Goal: Entertainment & Leisure: Browse casually

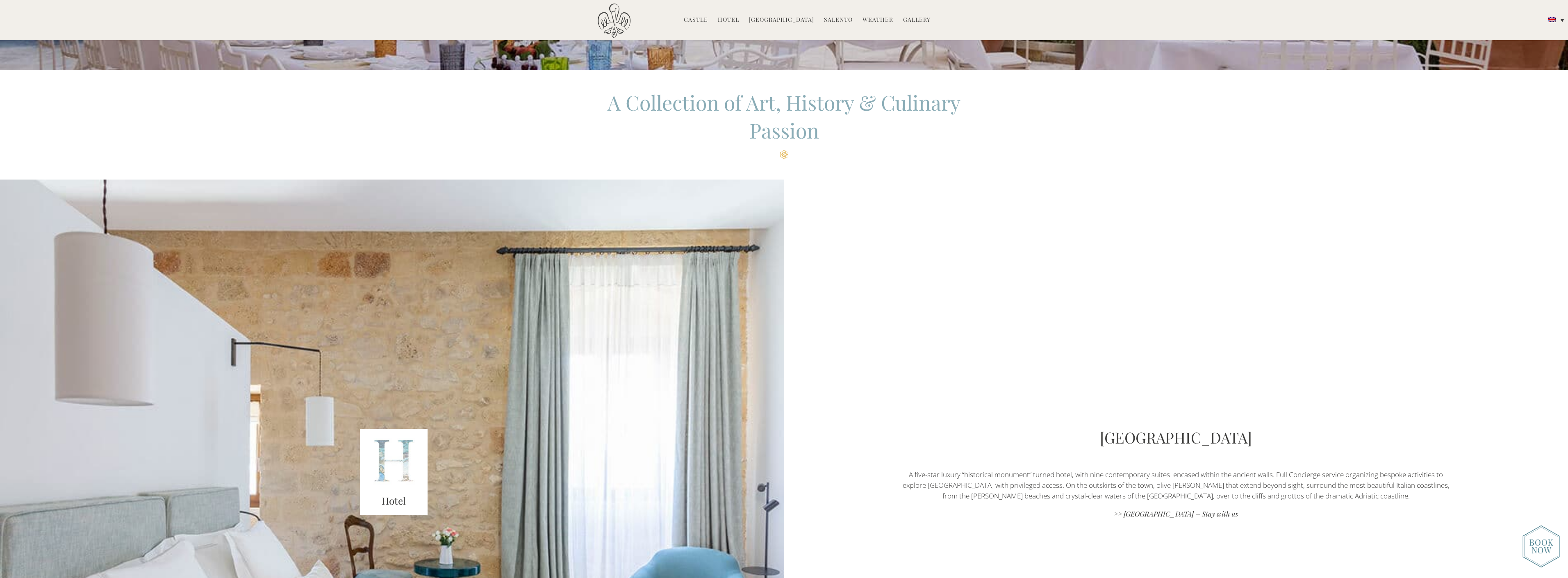
scroll to position [400, 0]
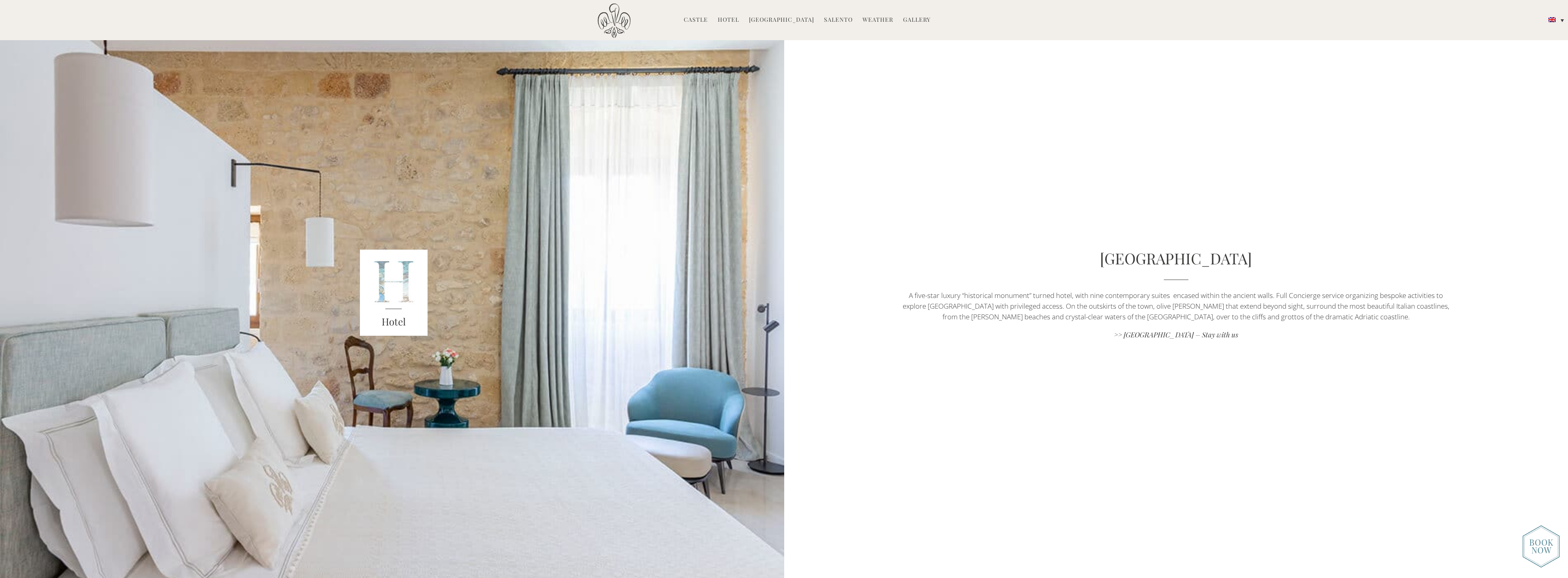
click at [1532, 548] on img at bounding box center [1541, 546] width 37 height 42
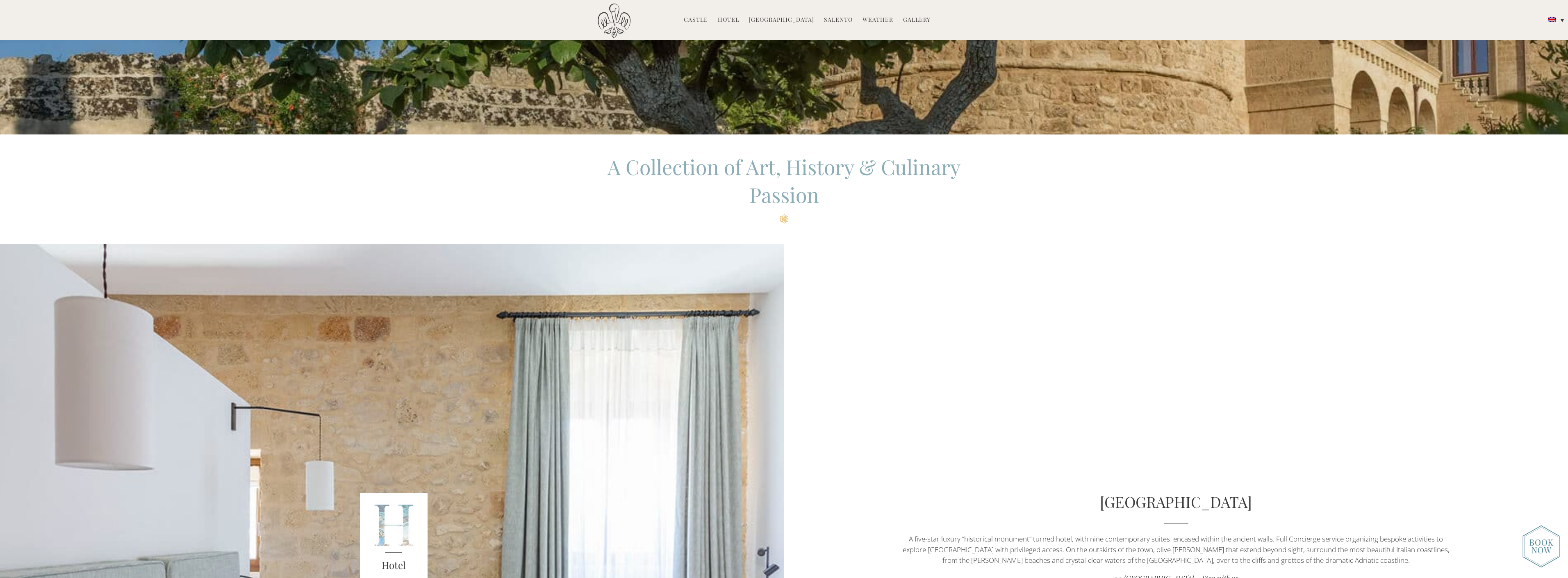
scroll to position [152, 0]
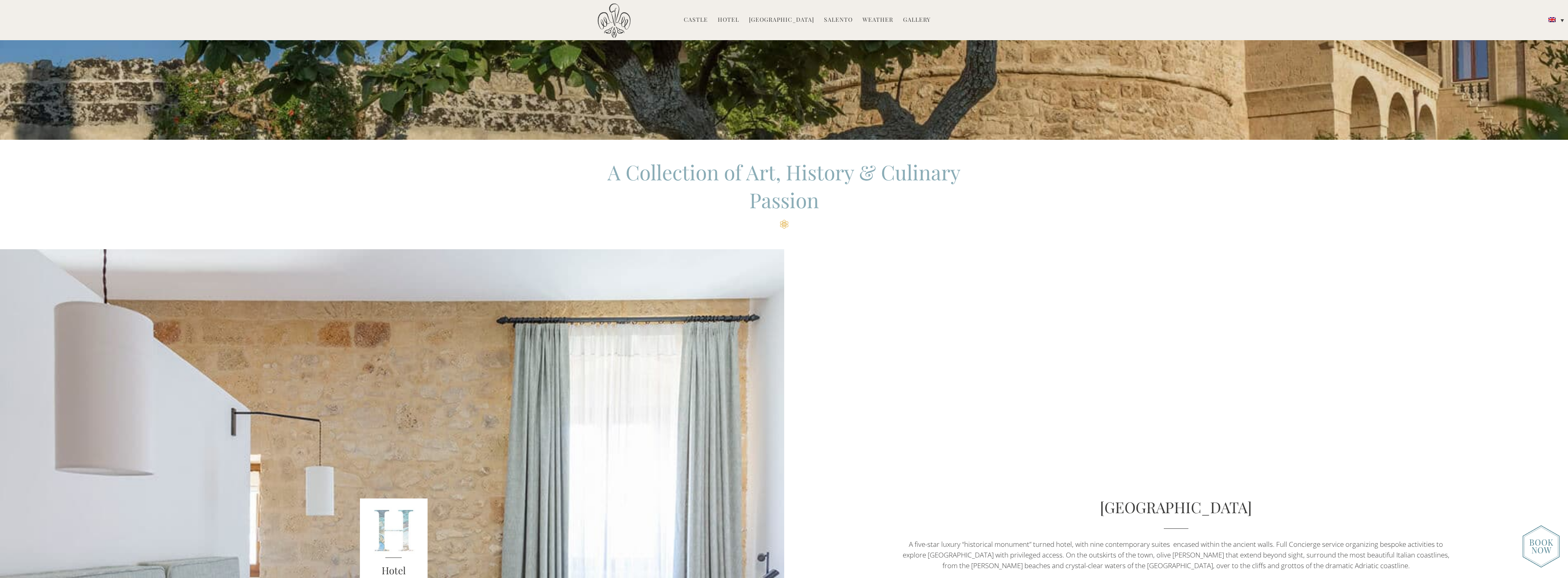
click at [731, 19] on link "Hotel" at bounding box center [729, 20] width 21 height 10
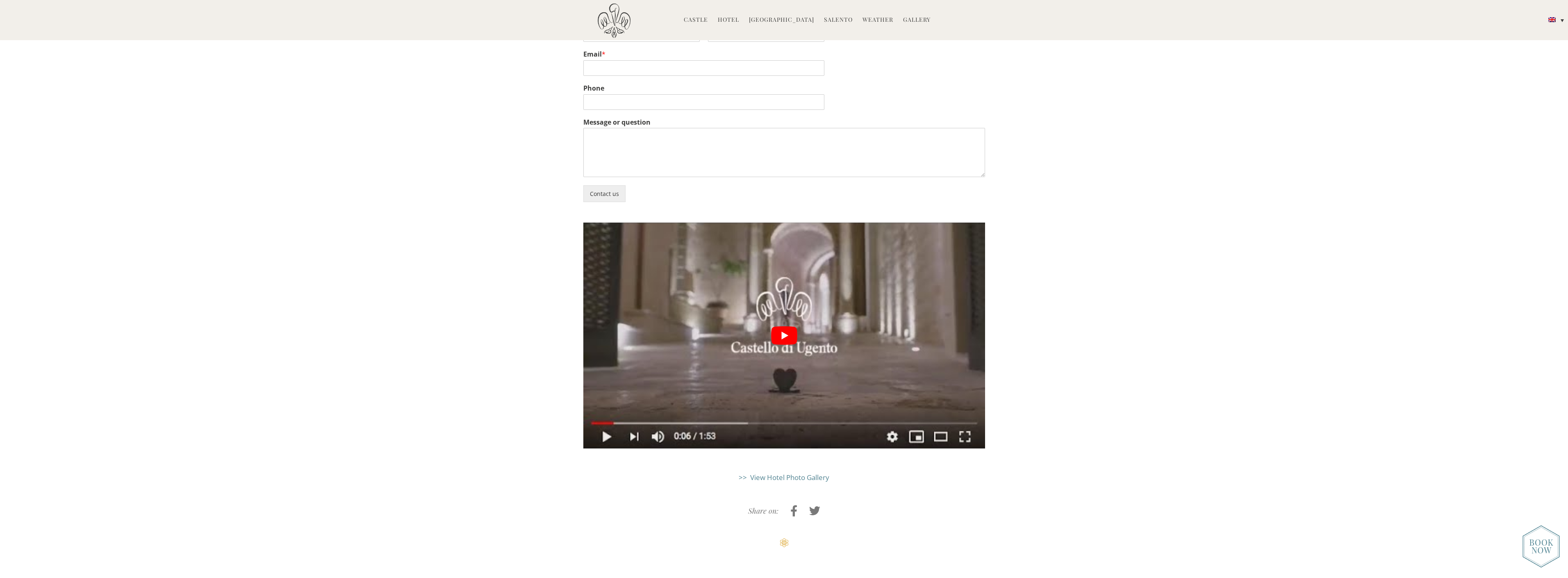
scroll to position [2601, 0]
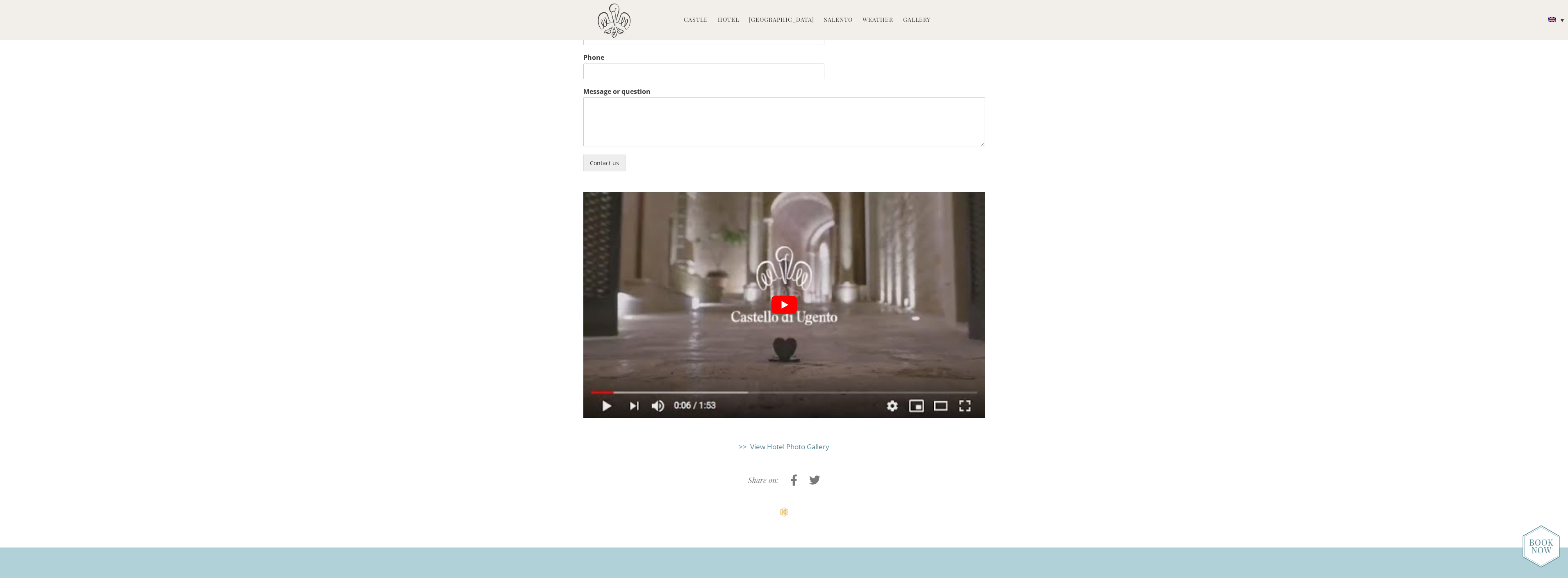
click at [788, 243] on button "play Youtube video" at bounding box center [784, 304] width 401 height 226
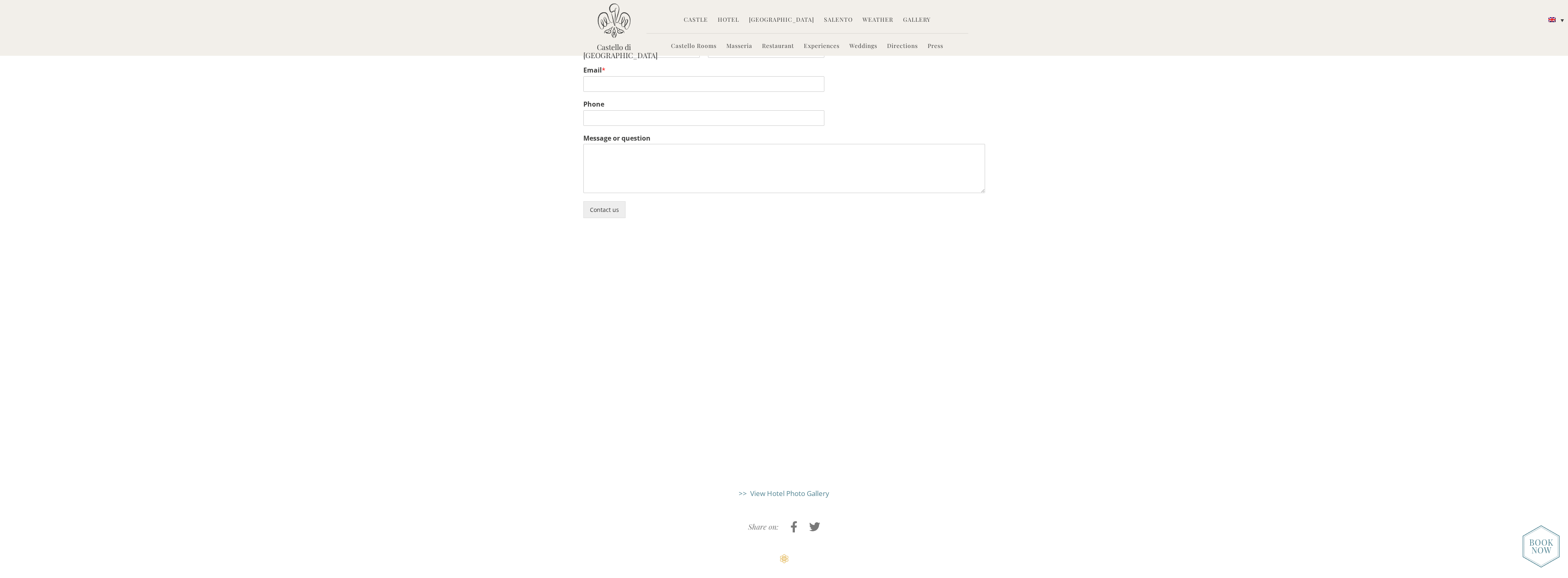
scroll to position [2549, 0]
click at [907, 17] on link "Gallery" at bounding box center [917, 20] width 28 height 10
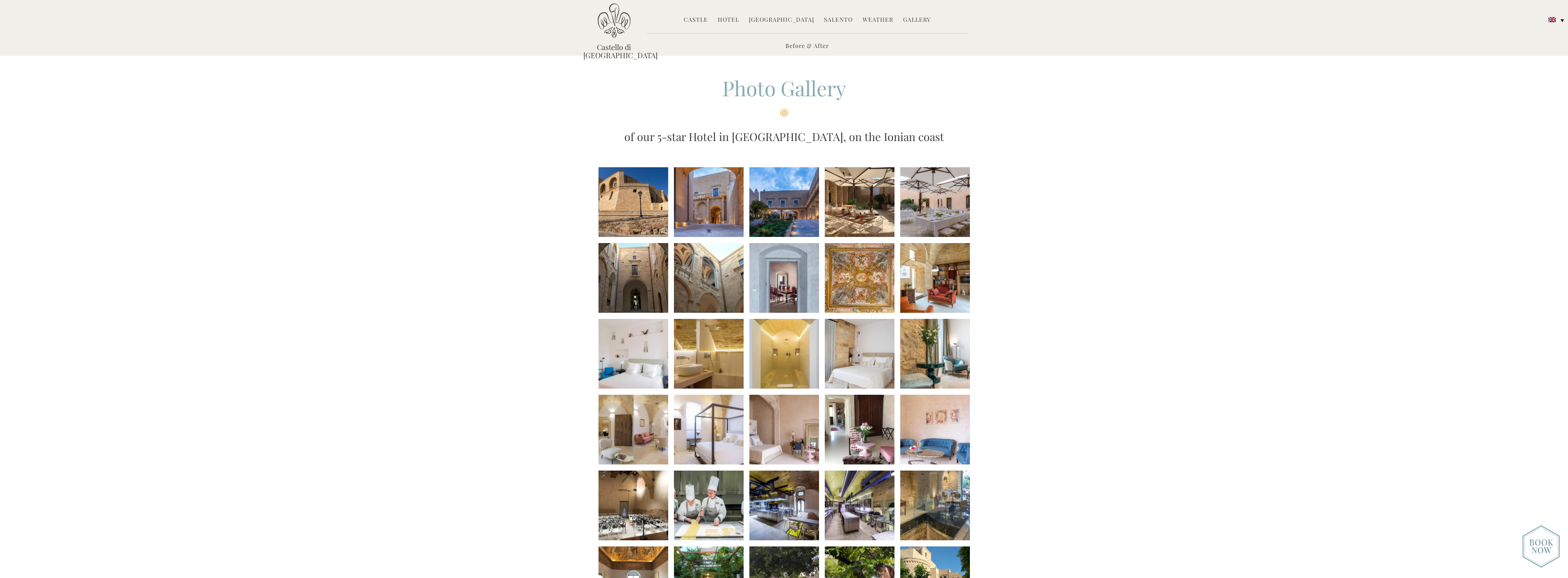
click at [645, 220] on li at bounding box center [633, 202] width 70 height 70
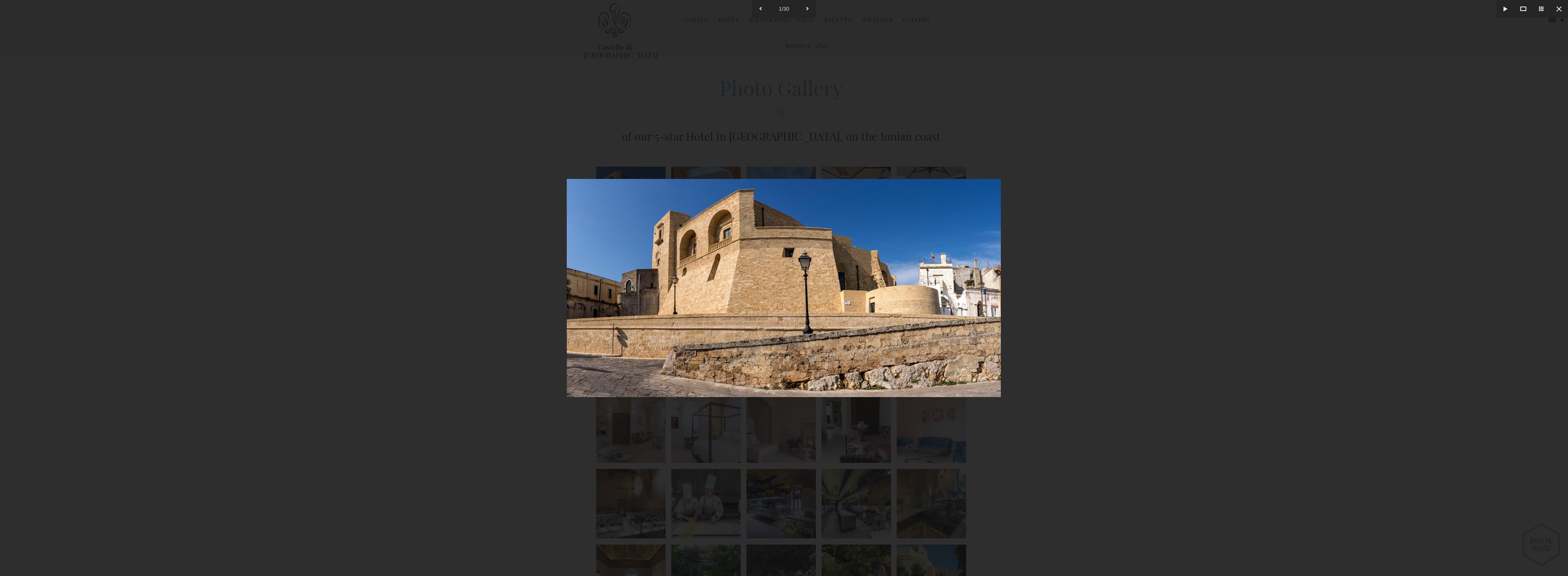
click at [1093, 361] on div at bounding box center [784, 288] width 1568 height 576
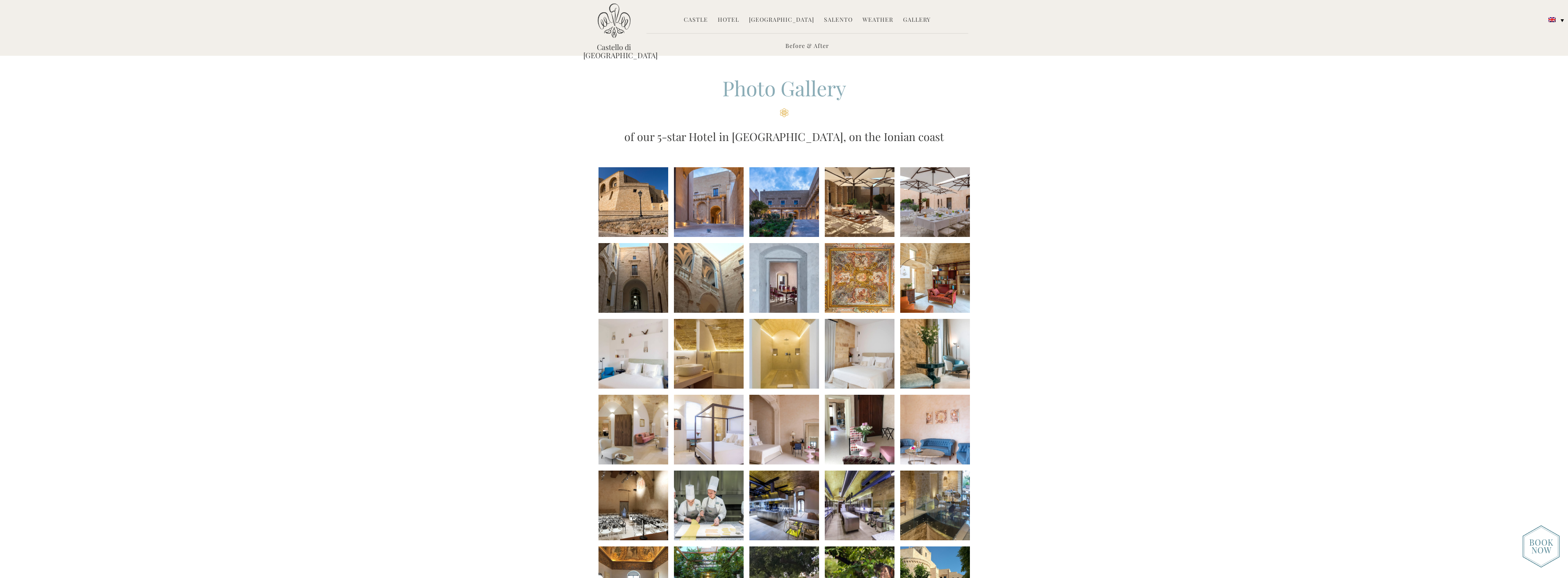
click at [699, 216] on li at bounding box center [709, 202] width 70 height 70
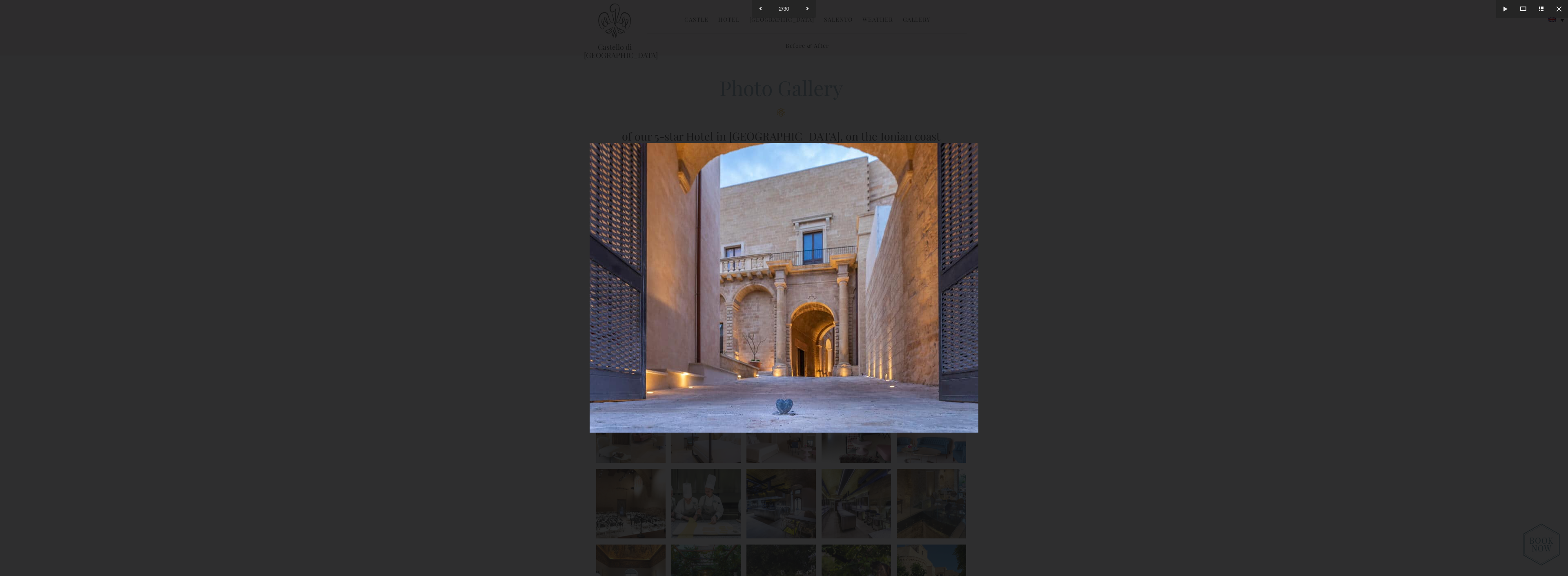
click at [1072, 320] on div at bounding box center [784, 288] width 1568 height 576
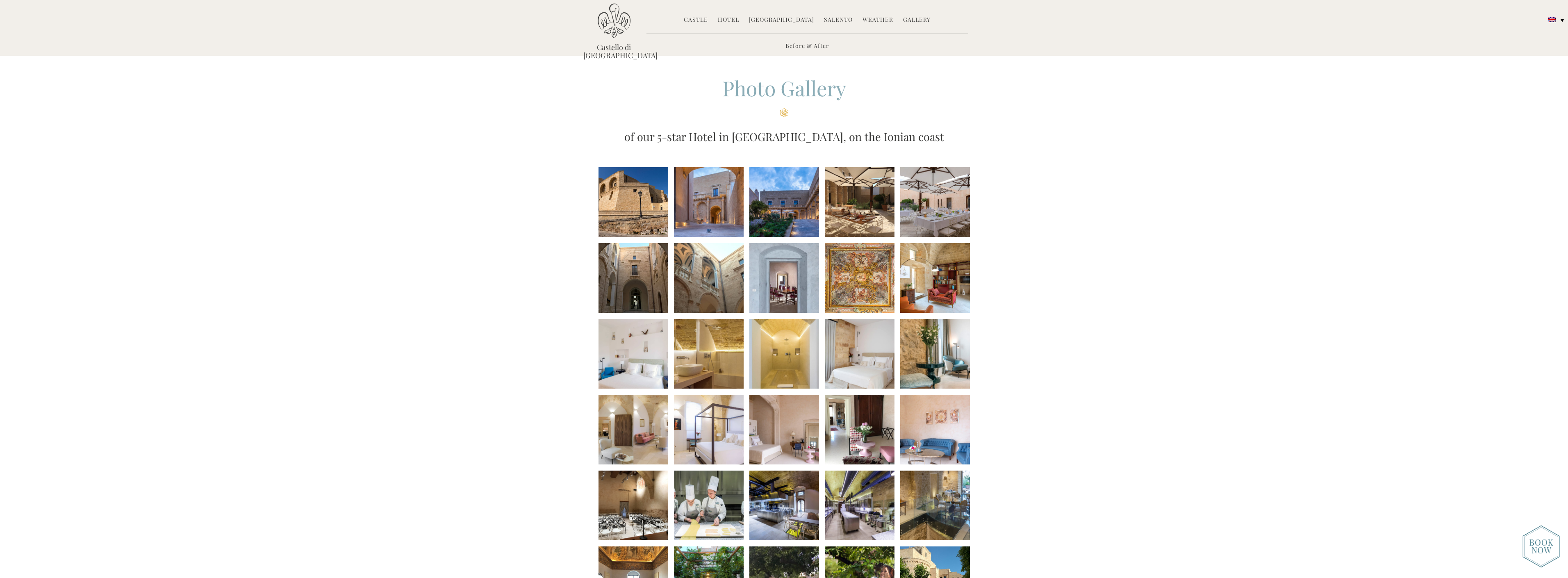
click at [791, 207] on li at bounding box center [784, 202] width 70 height 70
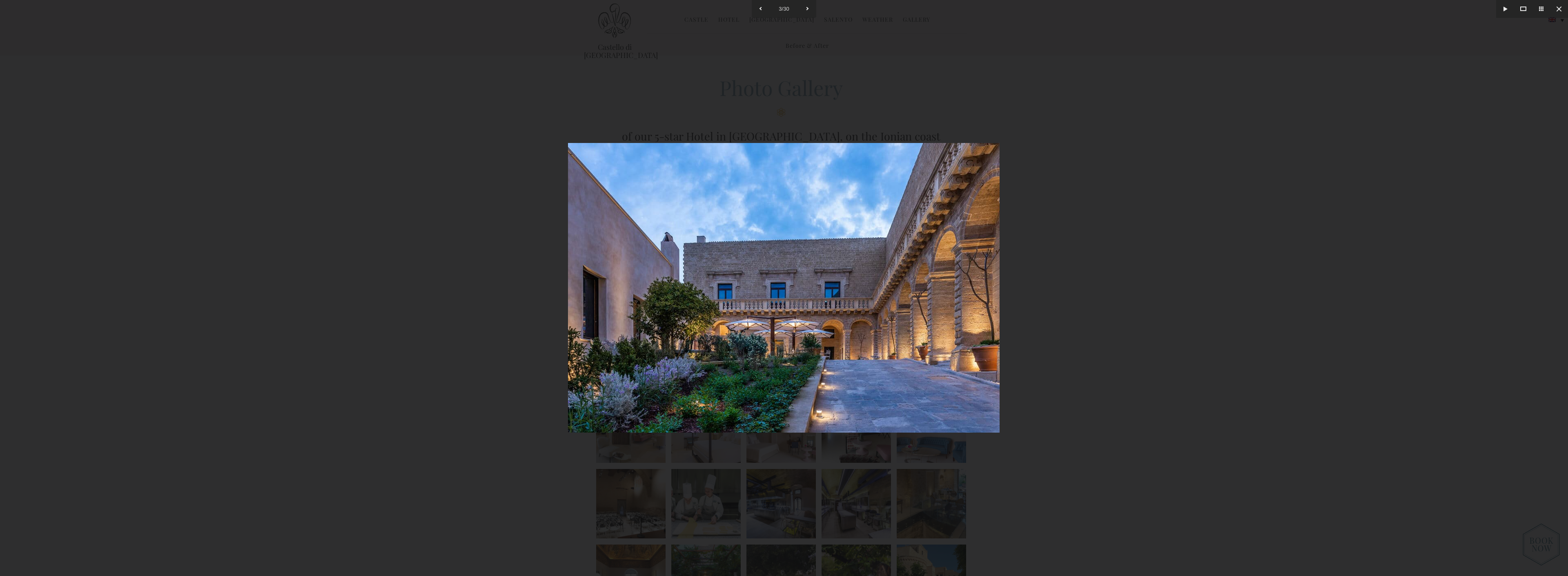
click at [1141, 315] on div at bounding box center [784, 288] width 1568 height 576
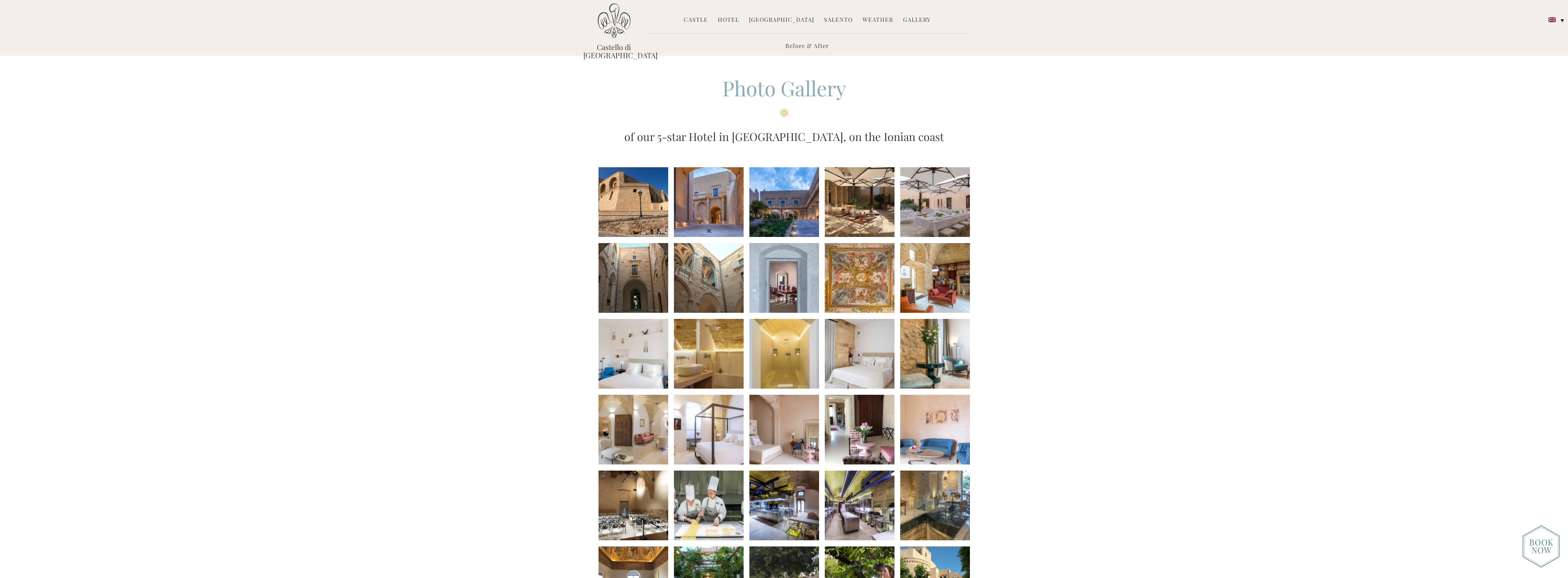
click at [878, 219] on li at bounding box center [859, 202] width 70 height 70
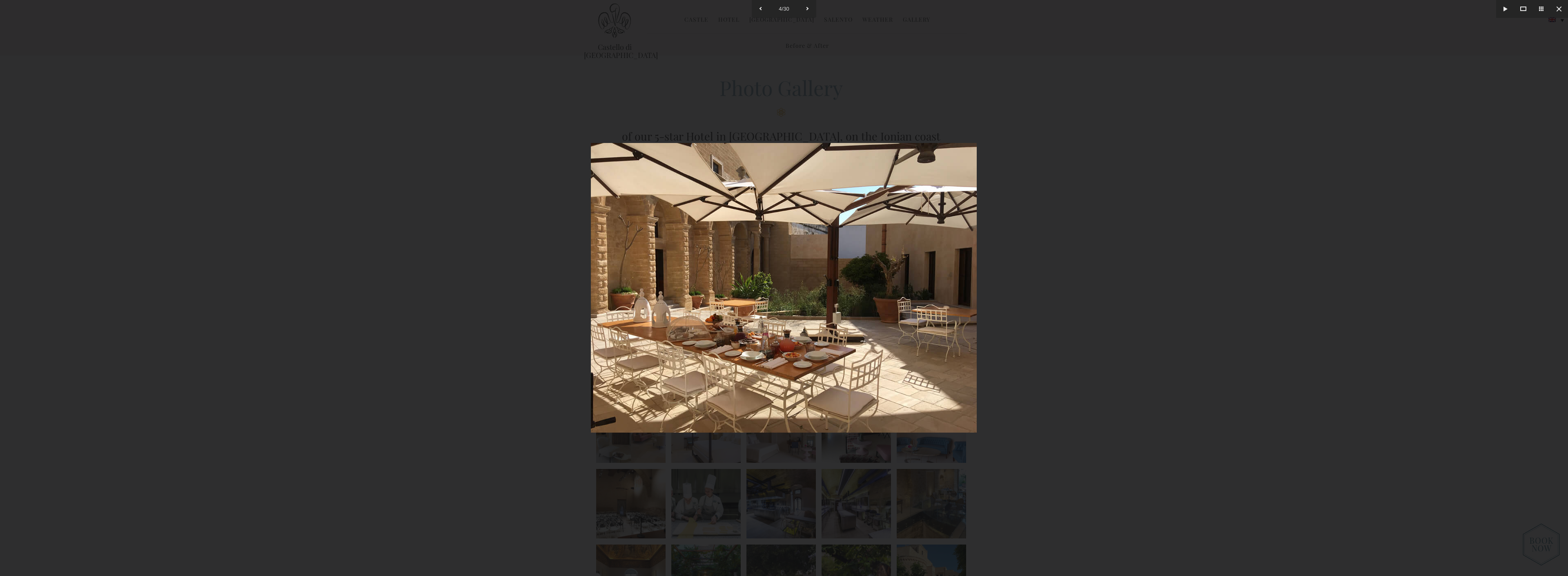
click at [1098, 292] on div at bounding box center [784, 288] width 1568 height 576
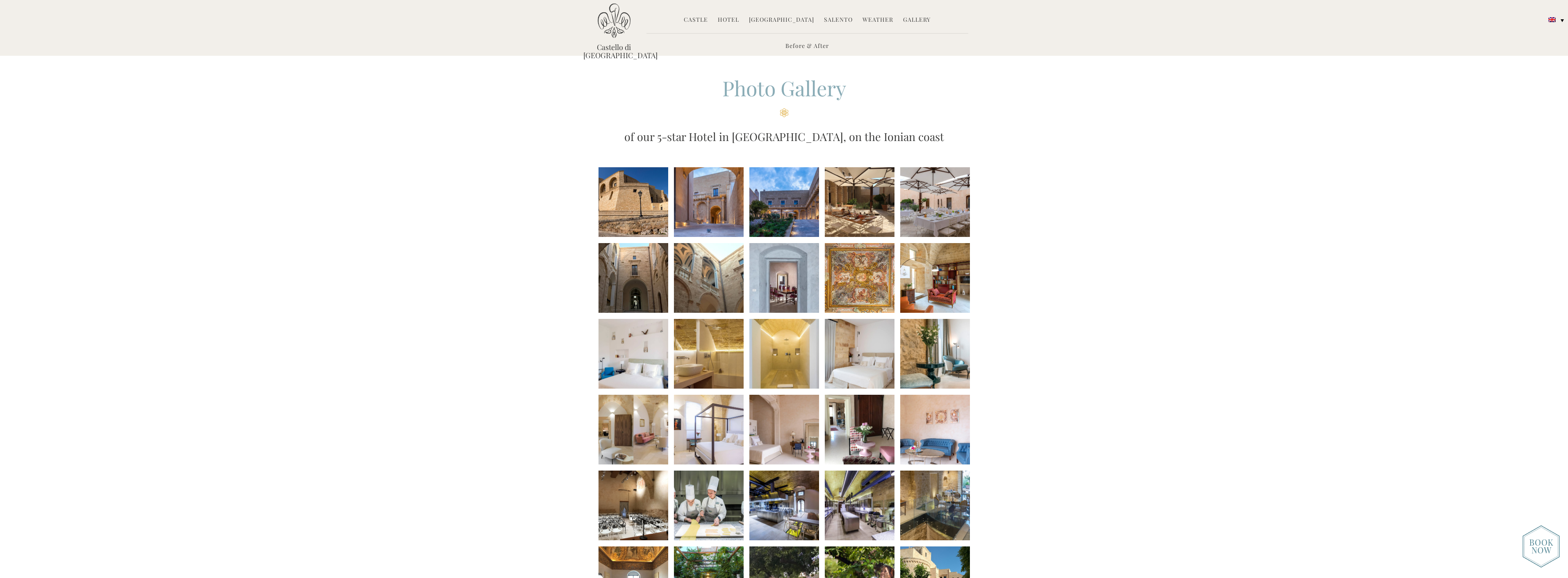
click at [945, 220] on li at bounding box center [935, 202] width 70 height 70
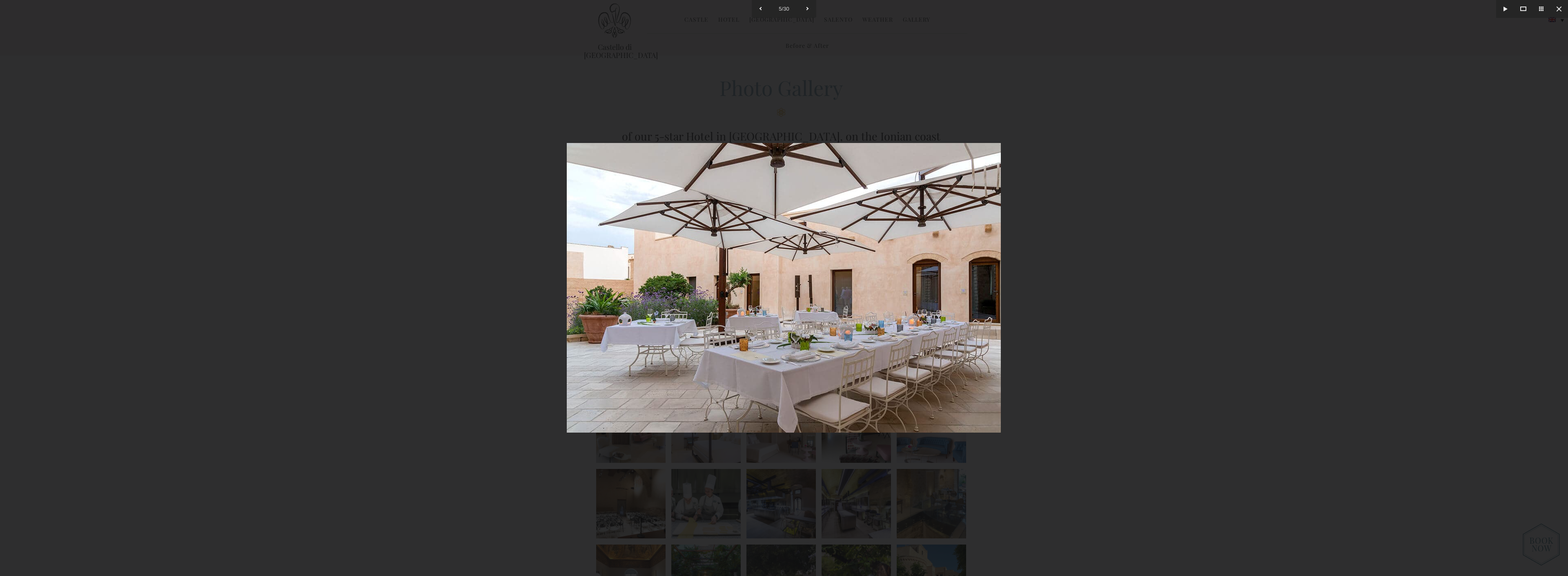
click at [1087, 324] on div at bounding box center [784, 288] width 1568 height 576
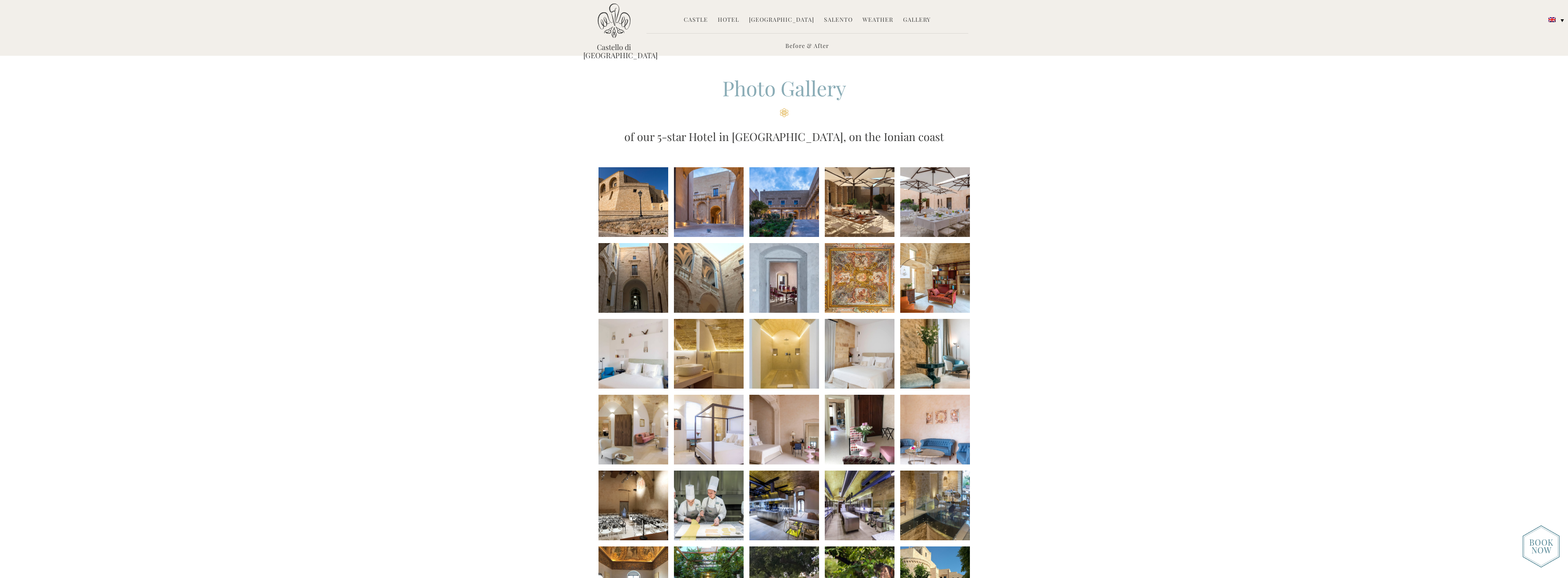
click at [924, 278] on li at bounding box center [935, 277] width 70 height 70
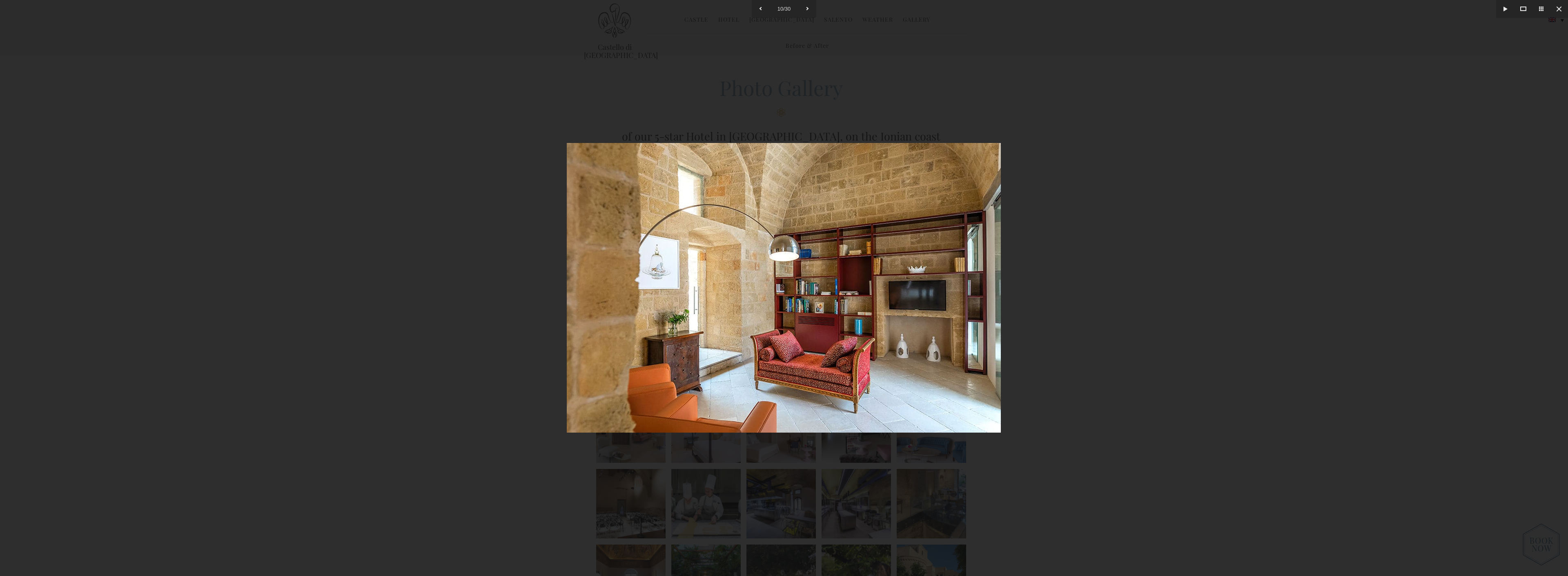
click at [1071, 324] on div at bounding box center [784, 288] width 1568 height 576
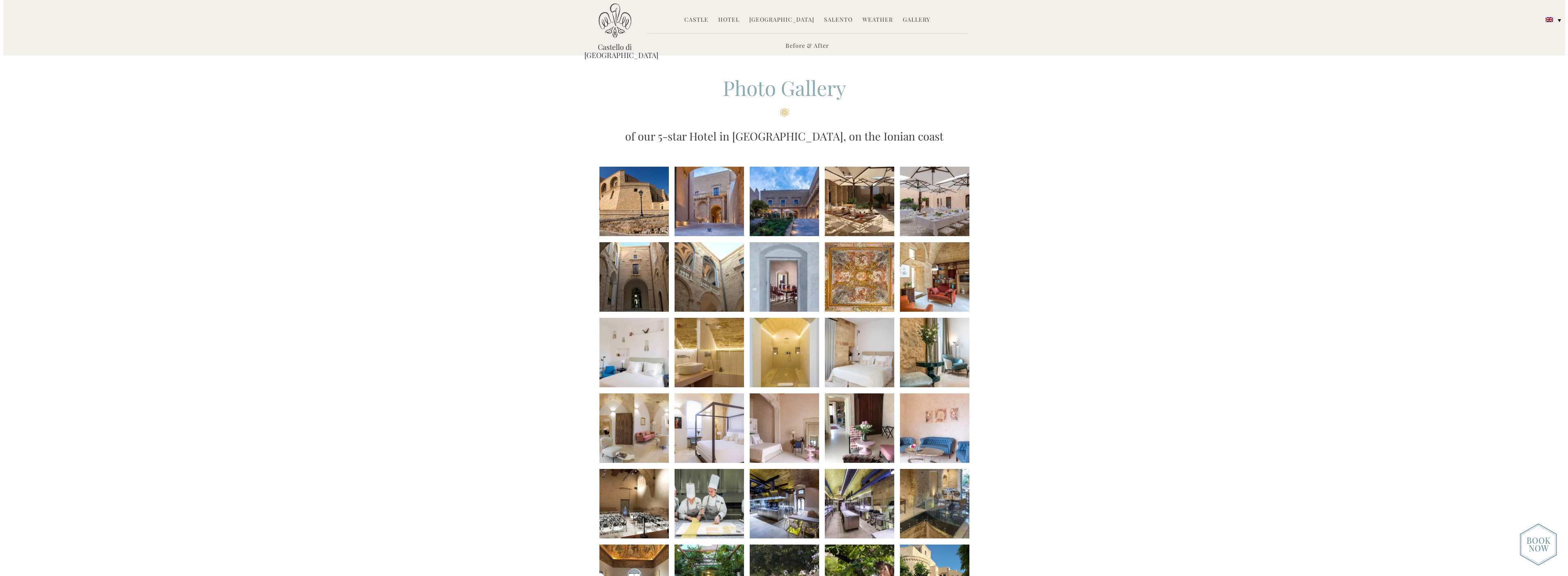
scroll to position [22, 0]
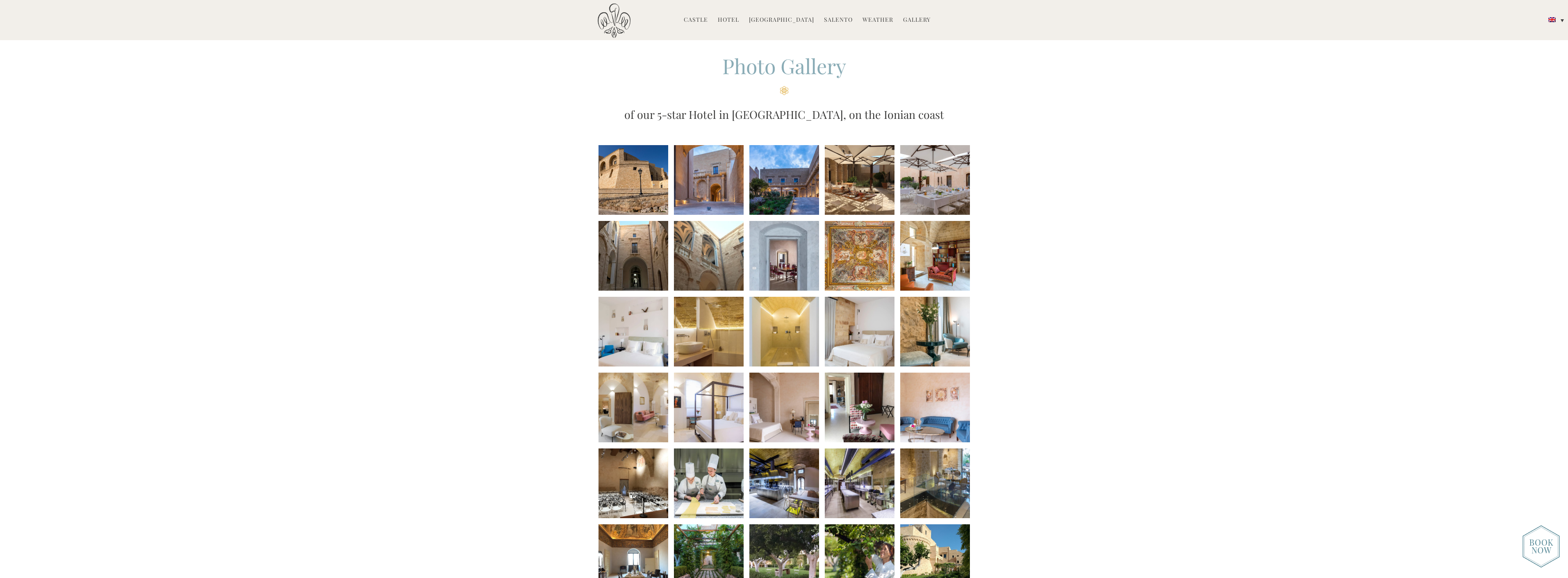
click at [932, 337] on li at bounding box center [935, 331] width 70 height 70
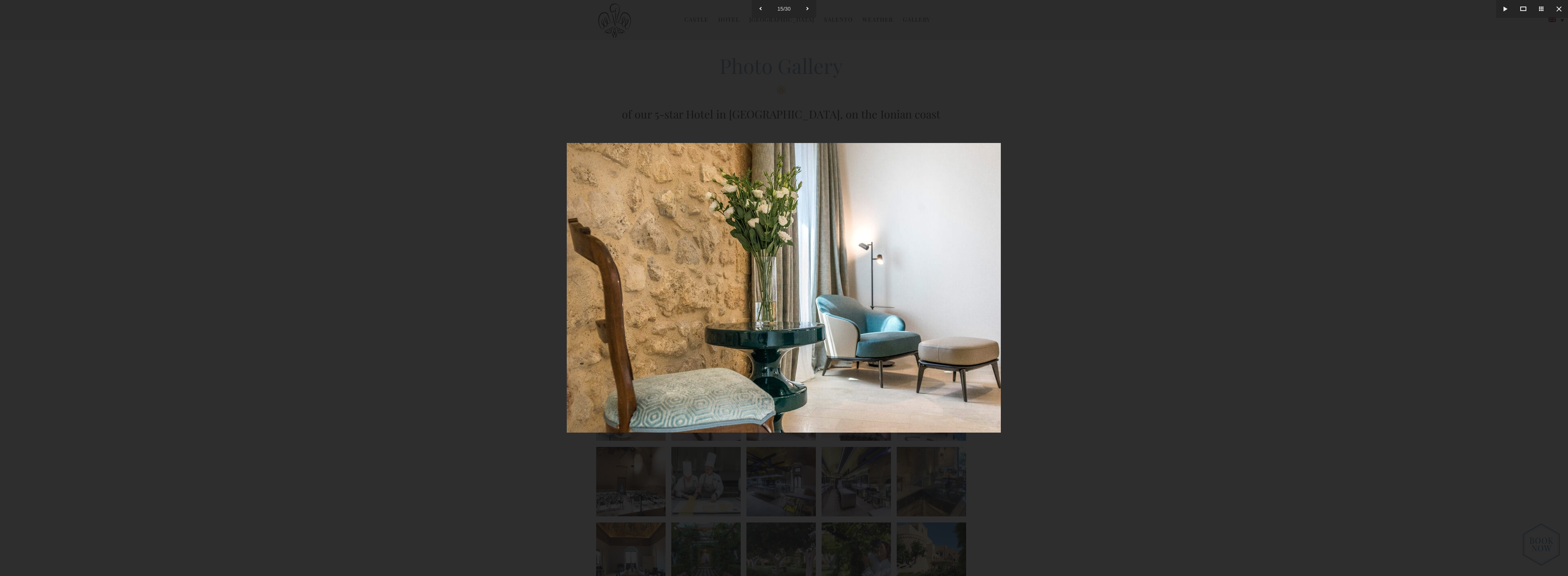
click at [1071, 361] on div at bounding box center [784, 288] width 1568 height 576
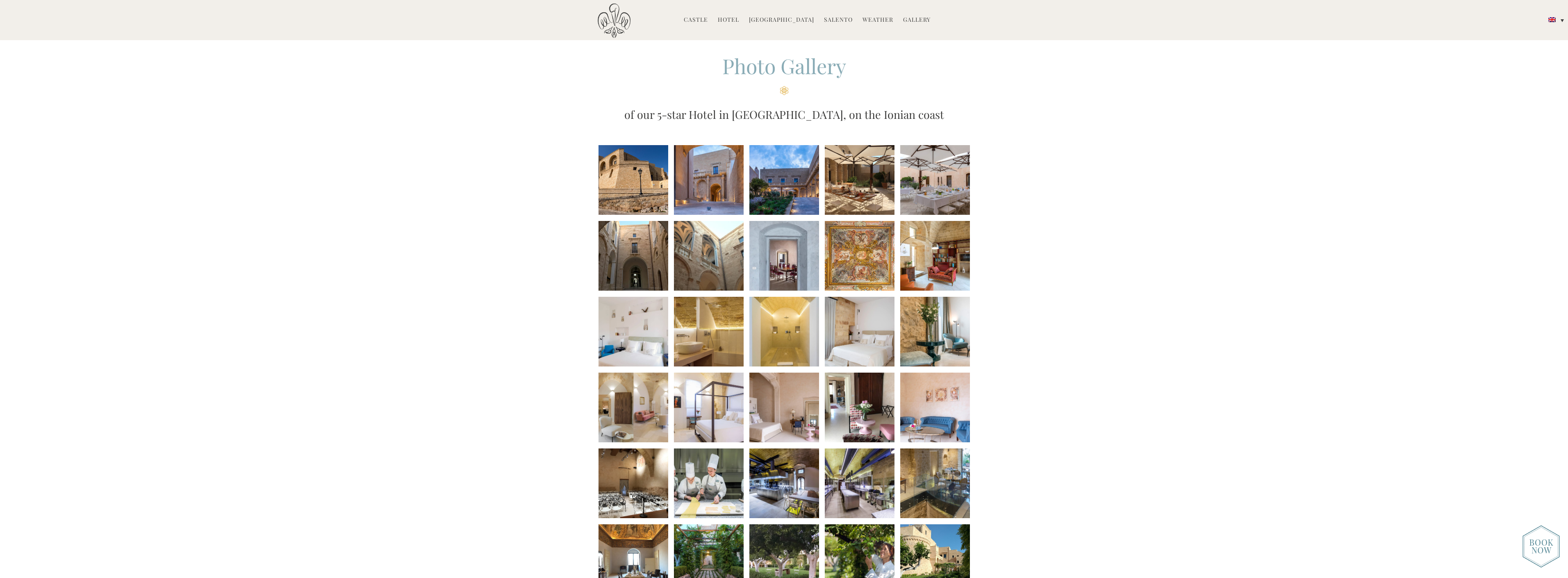
click at [879, 325] on li at bounding box center [859, 331] width 70 height 70
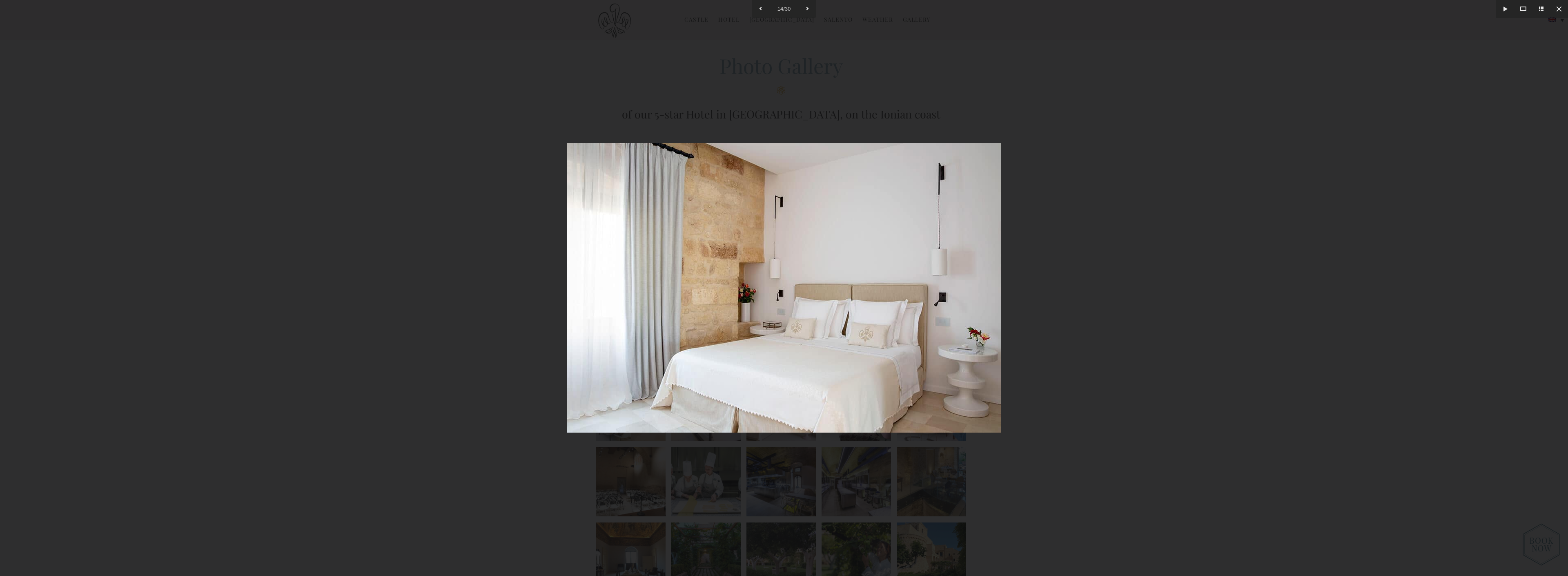
click at [1091, 345] on div at bounding box center [784, 288] width 1568 height 576
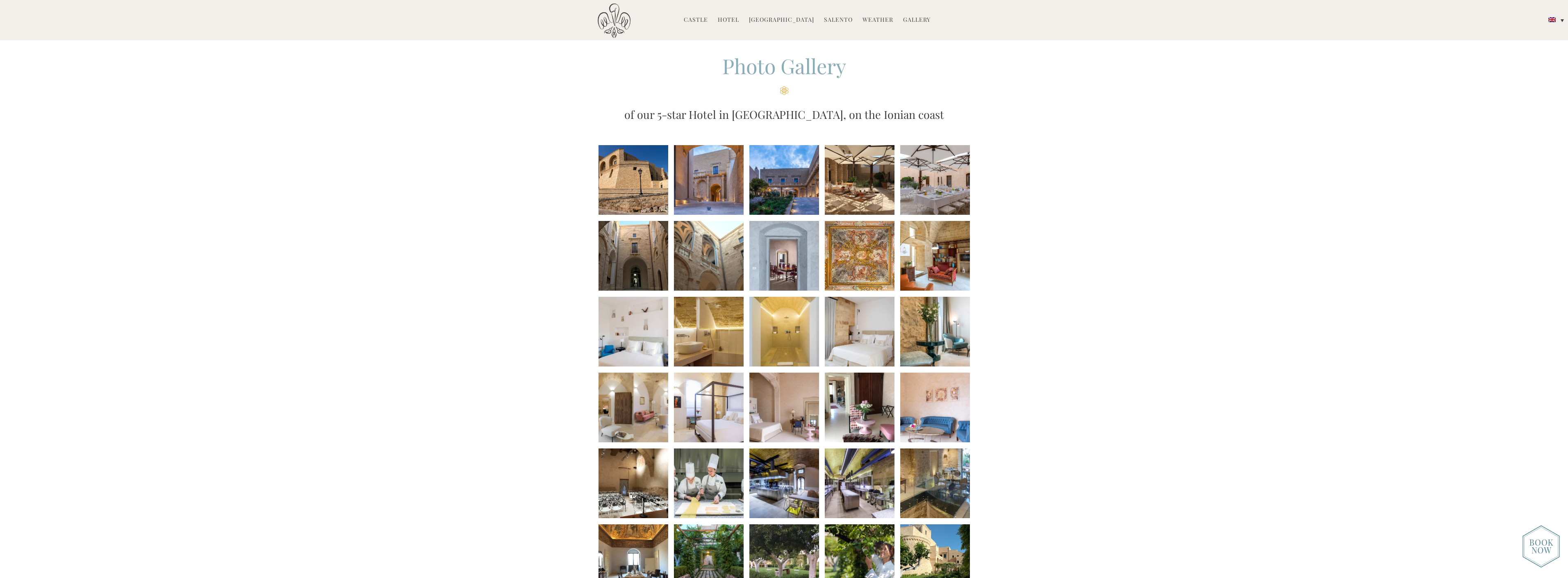
click at [650, 332] on li at bounding box center [633, 331] width 70 height 70
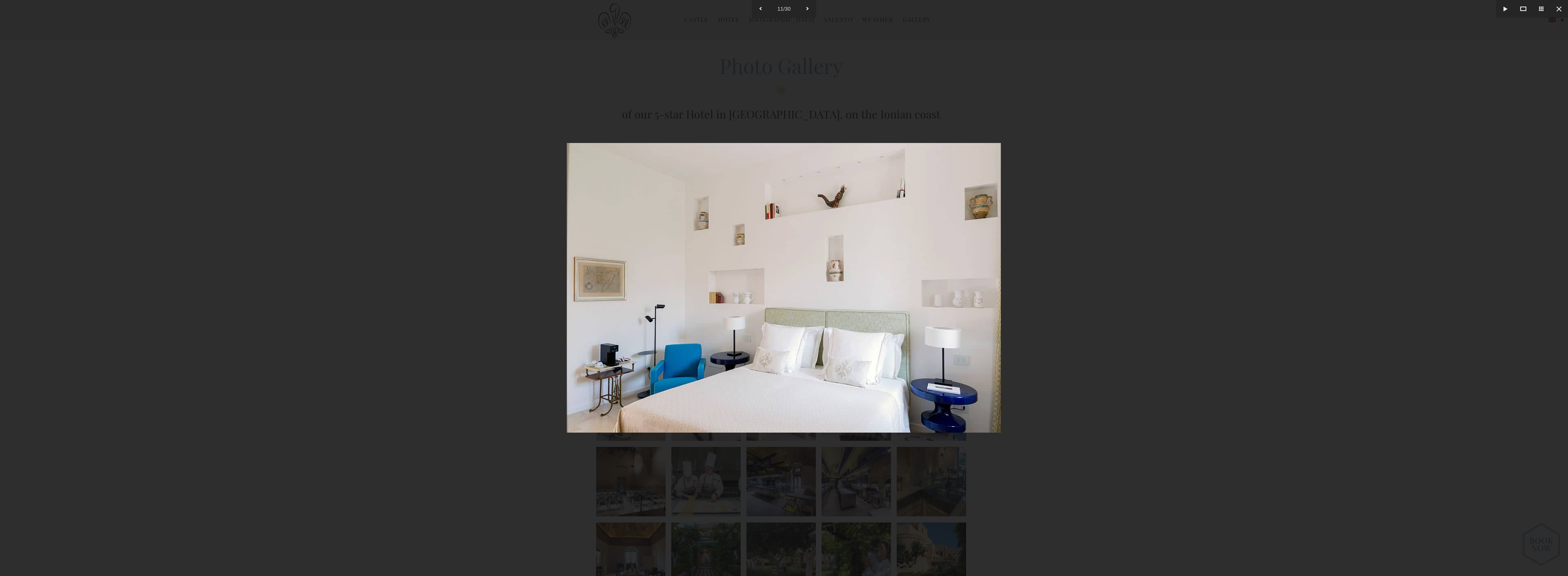
click at [1076, 350] on div at bounding box center [784, 288] width 1568 height 576
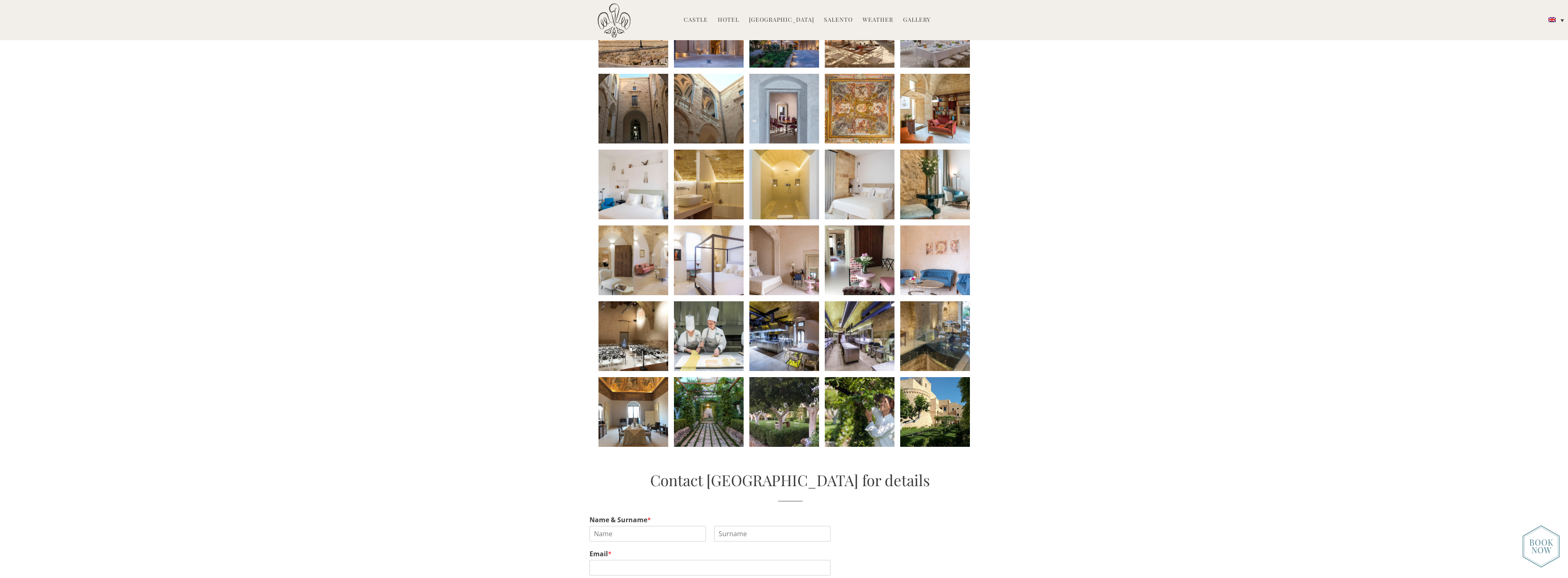
scroll to position [164, 0]
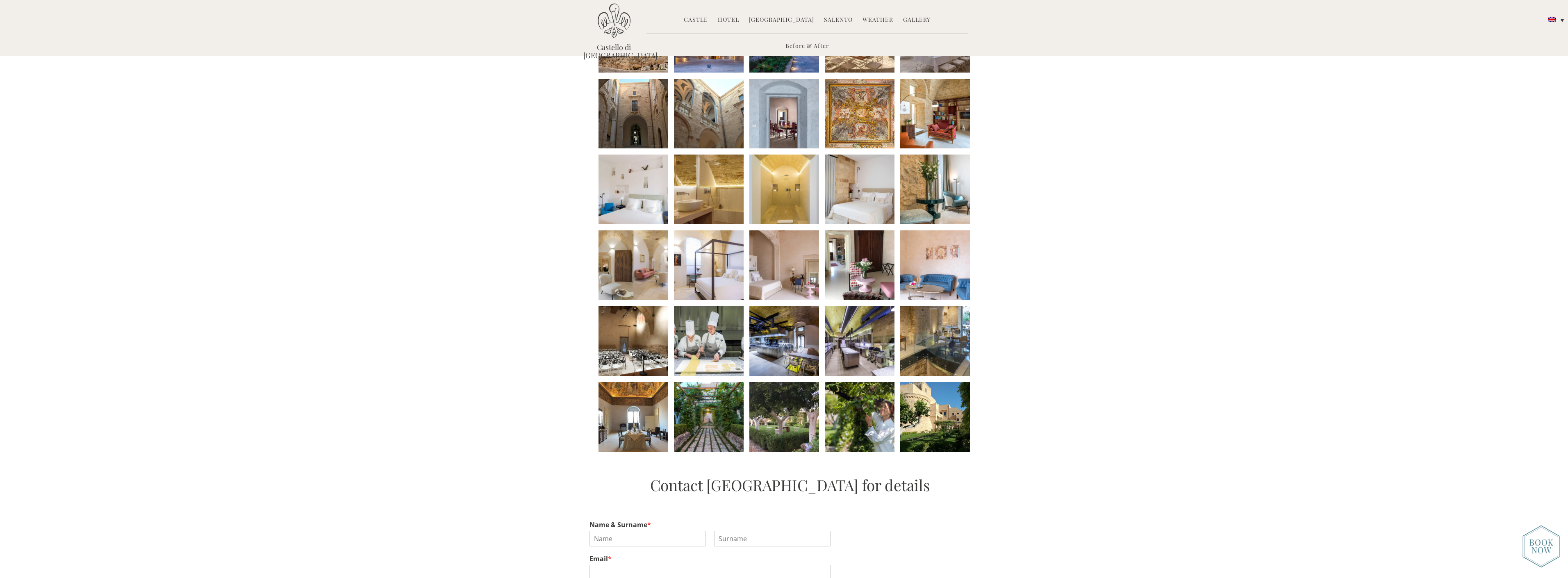
click at [930, 266] on li at bounding box center [935, 265] width 70 height 70
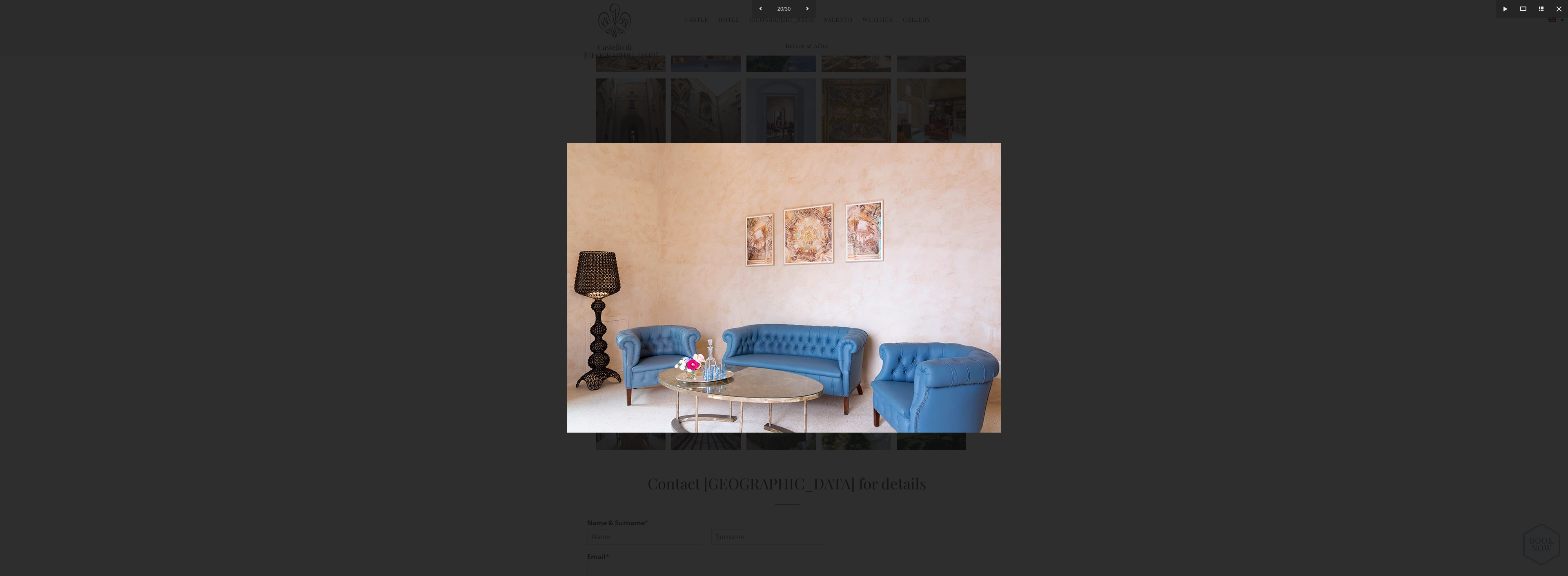
click at [1074, 298] on div at bounding box center [784, 288] width 1568 height 576
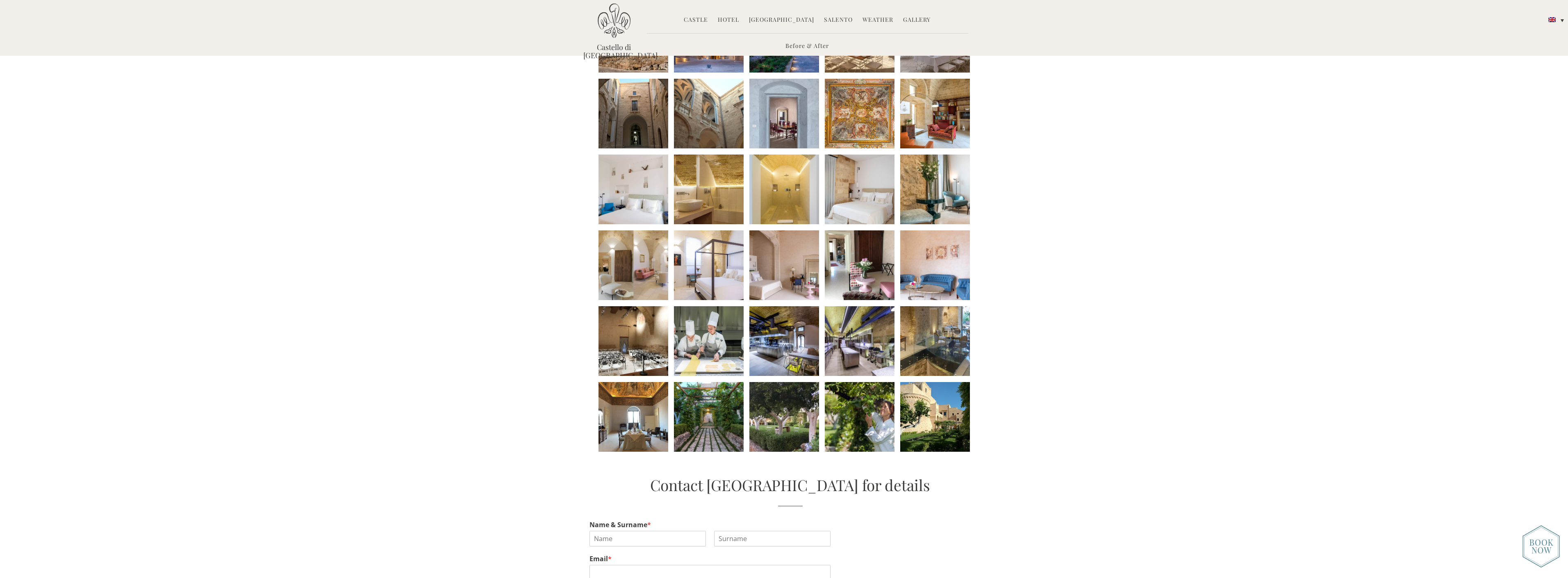
click at [868, 278] on li at bounding box center [859, 265] width 70 height 70
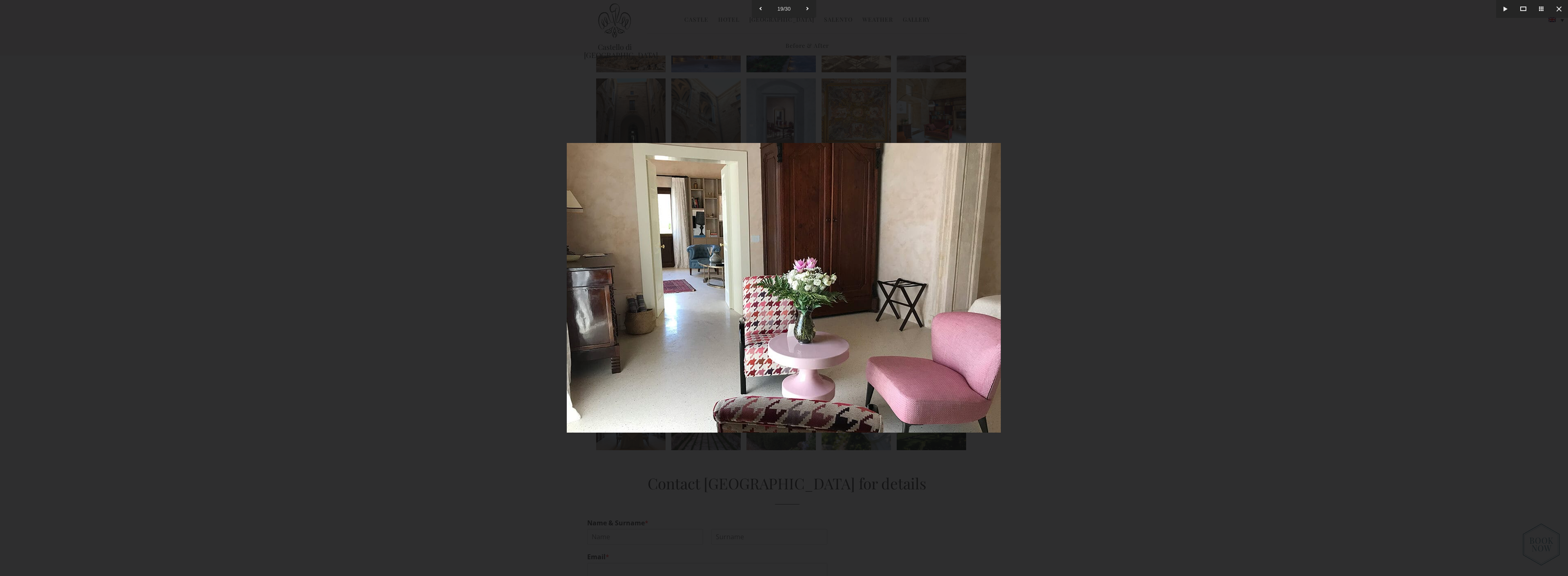
click at [1104, 321] on div at bounding box center [784, 288] width 1568 height 576
